Goal: Navigation & Orientation: Find specific page/section

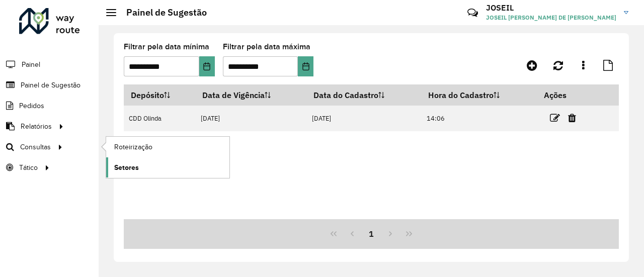
click at [121, 168] on span "Setores" at bounding box center [126, 168] width 25 height 11
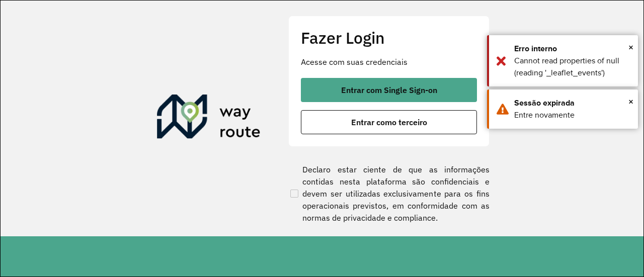
click at [379, 74] on div "Fazer Login Acesse com suas credenciais Entrar com Single Sign-on Entrar como t…" at bounding box center [388, 81] width 201 height 131
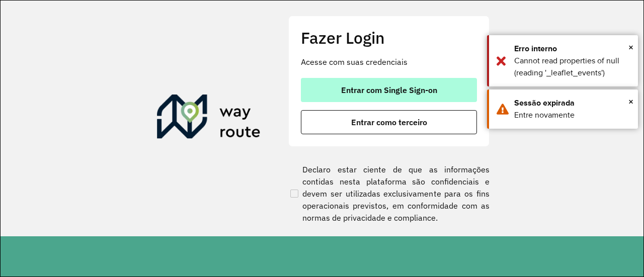
click at [370, 91] on span "Entrar com Single Sign-on" at bounding box center [389, 90] width 96 height 8
